Goal: Information Seeking & Learning: Learn about a topic

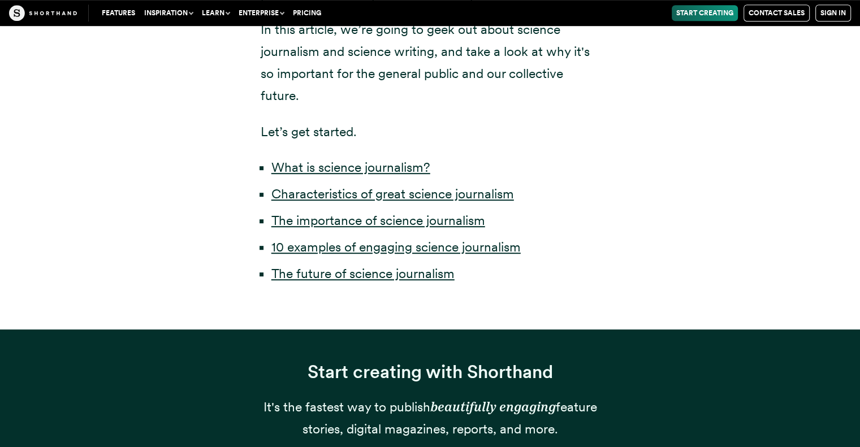
scroll to position [622, 0]
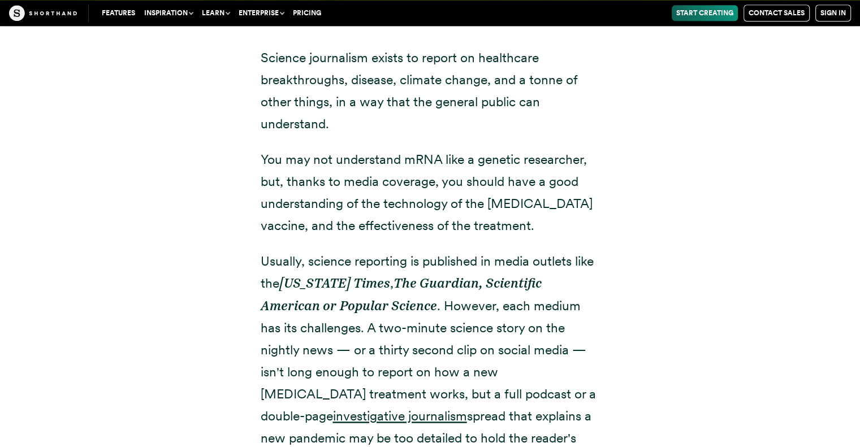
scroll to position [1407, 0]
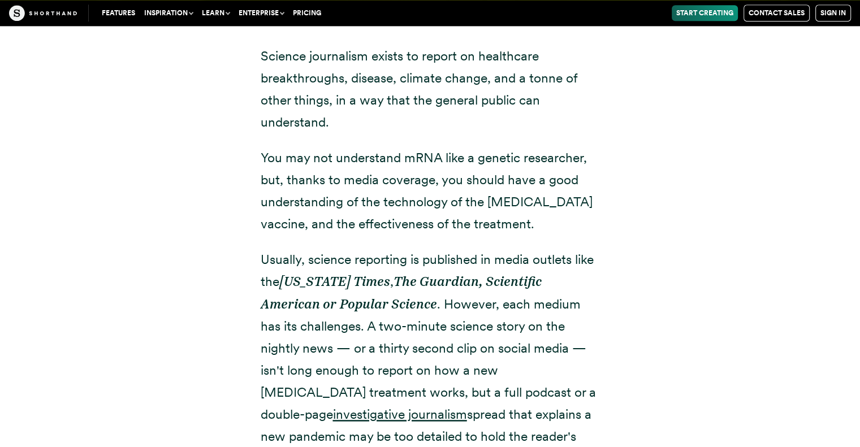
click at [455, 263] on p "Usually, science reporting is published in media outlets like the [US_STATE] Ti…" at bounding box center [430, 359] width 339 height 221
click at [552, 258] on p "Usually, science reporting is published in media outlets like the [US_STATE] Ti…" at bounding box center [430, 359] width 339 height 221
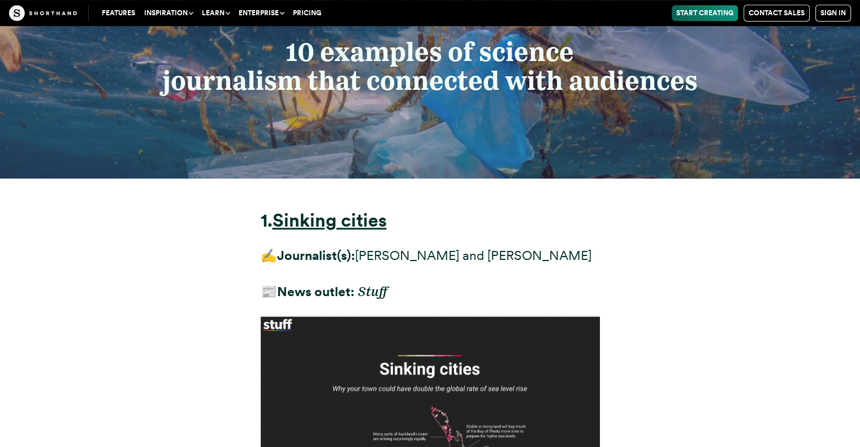
scroll to position [5210, 0]
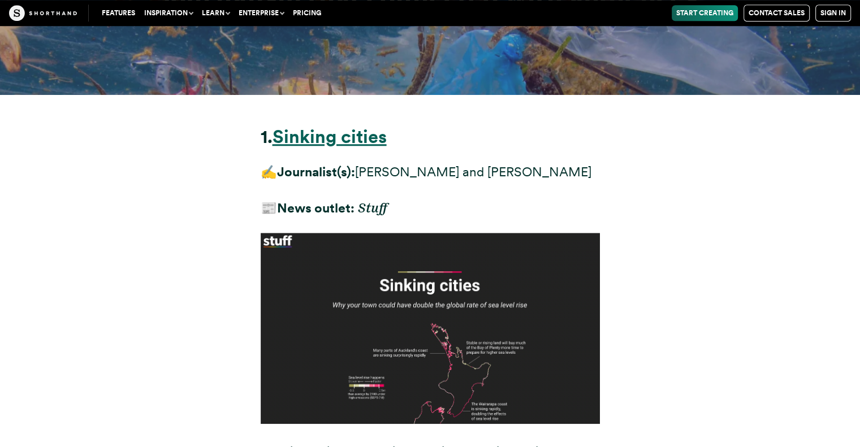
click at [354, 126] on strong "Sinking cities" at bounding box center [329, 137] width 114 height 22
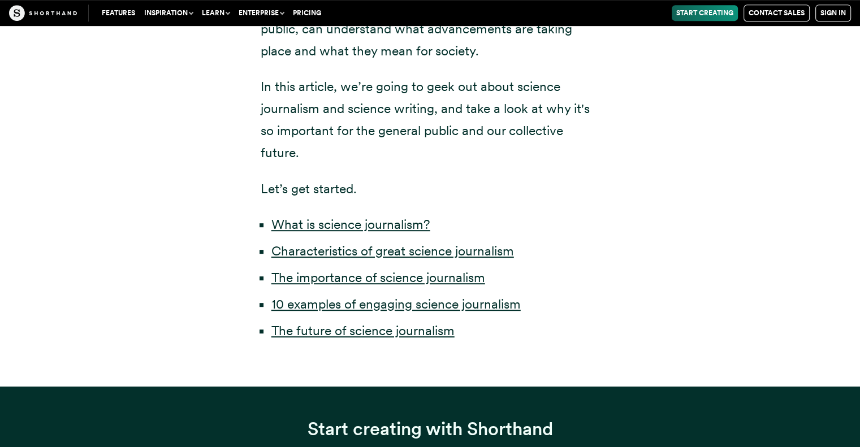
scroll to position [621, 0]
